Goal: Information Seeking & Learning: Learn about a topic

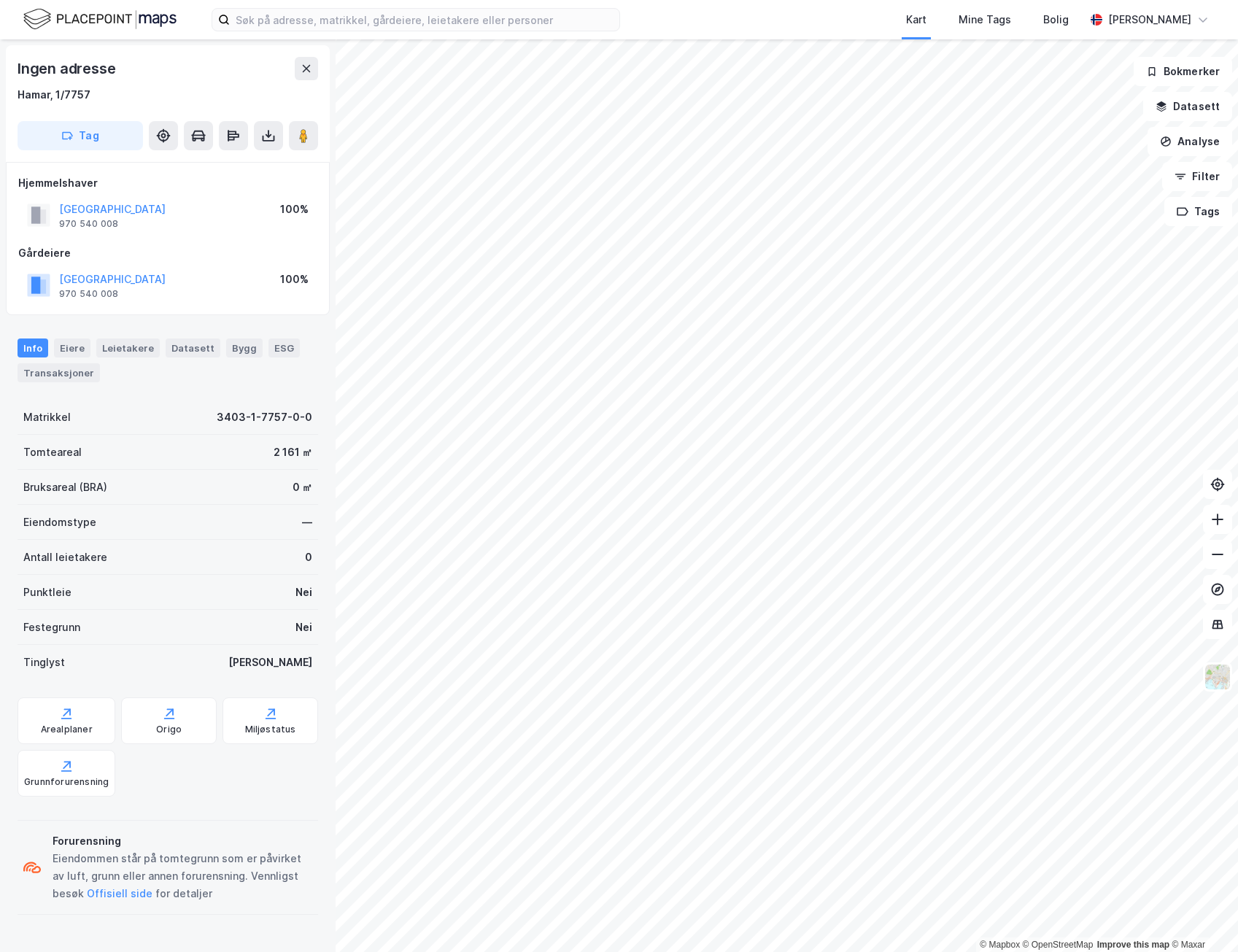
click at [1237, 591] on html "Kart Mine Tags Bolig [PERSON_NAME] © Mapbox © OpenStreetMap Improve this map © …" at bounding box center [619, 476] width 1238 height 952
